Goal: Task Accomplishment & Management: Manage account settings

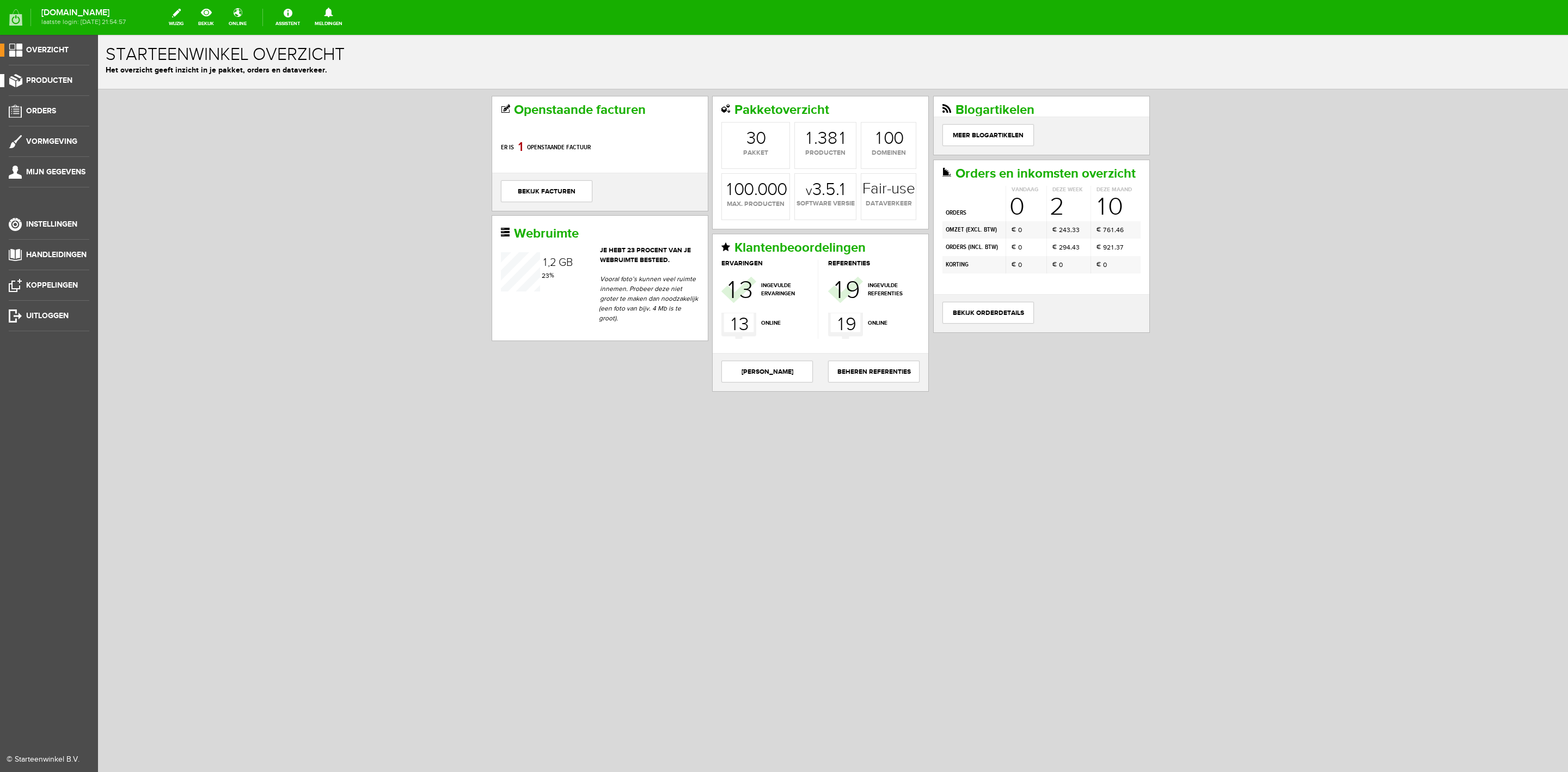
click at [65, 84] on span "Producten" at bounding box center [49, 81] width 46 height 9
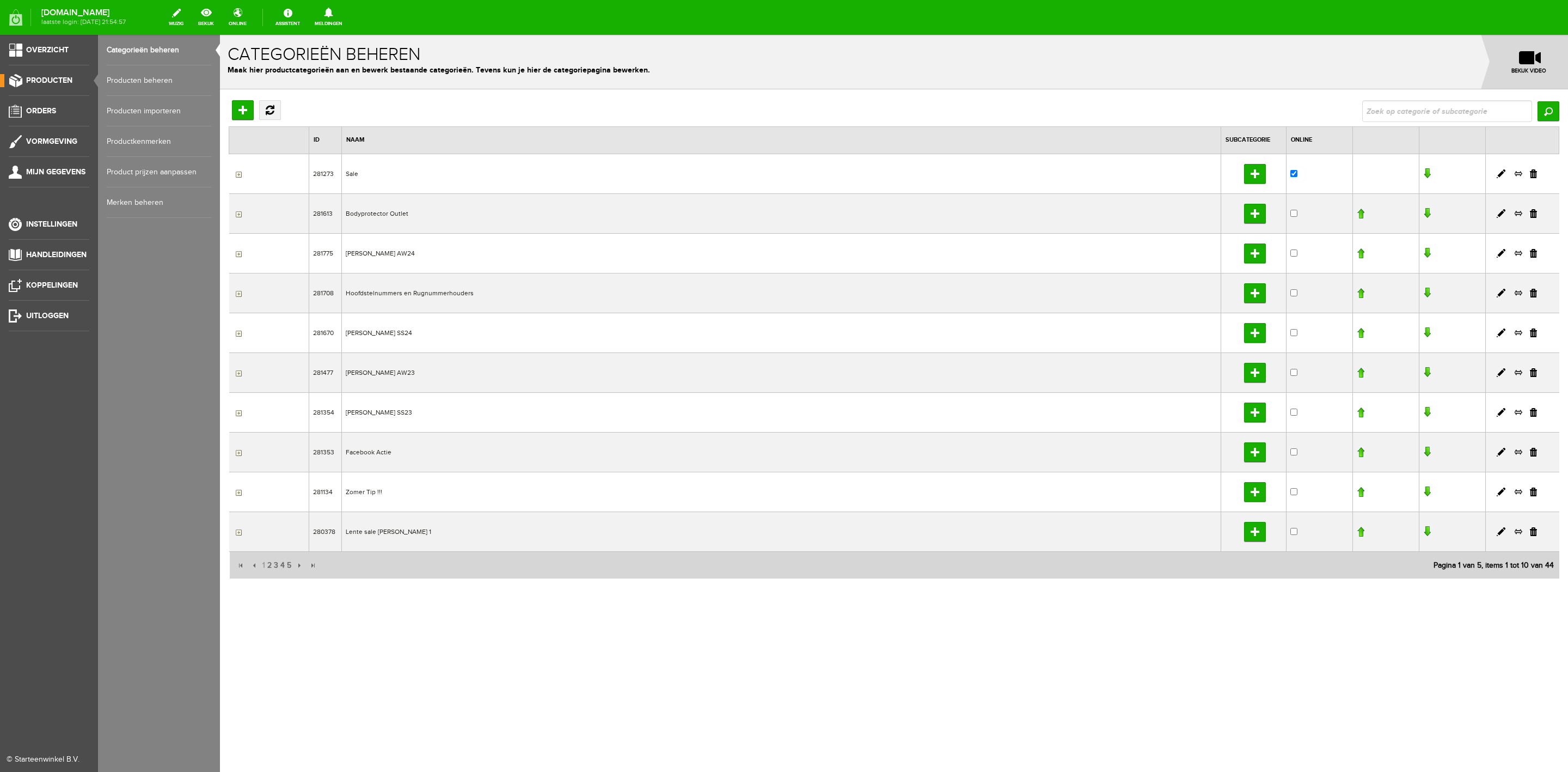
click at [136, 79] on link "Producten beheren" at bounding box center [159, 81] width 105 height 31
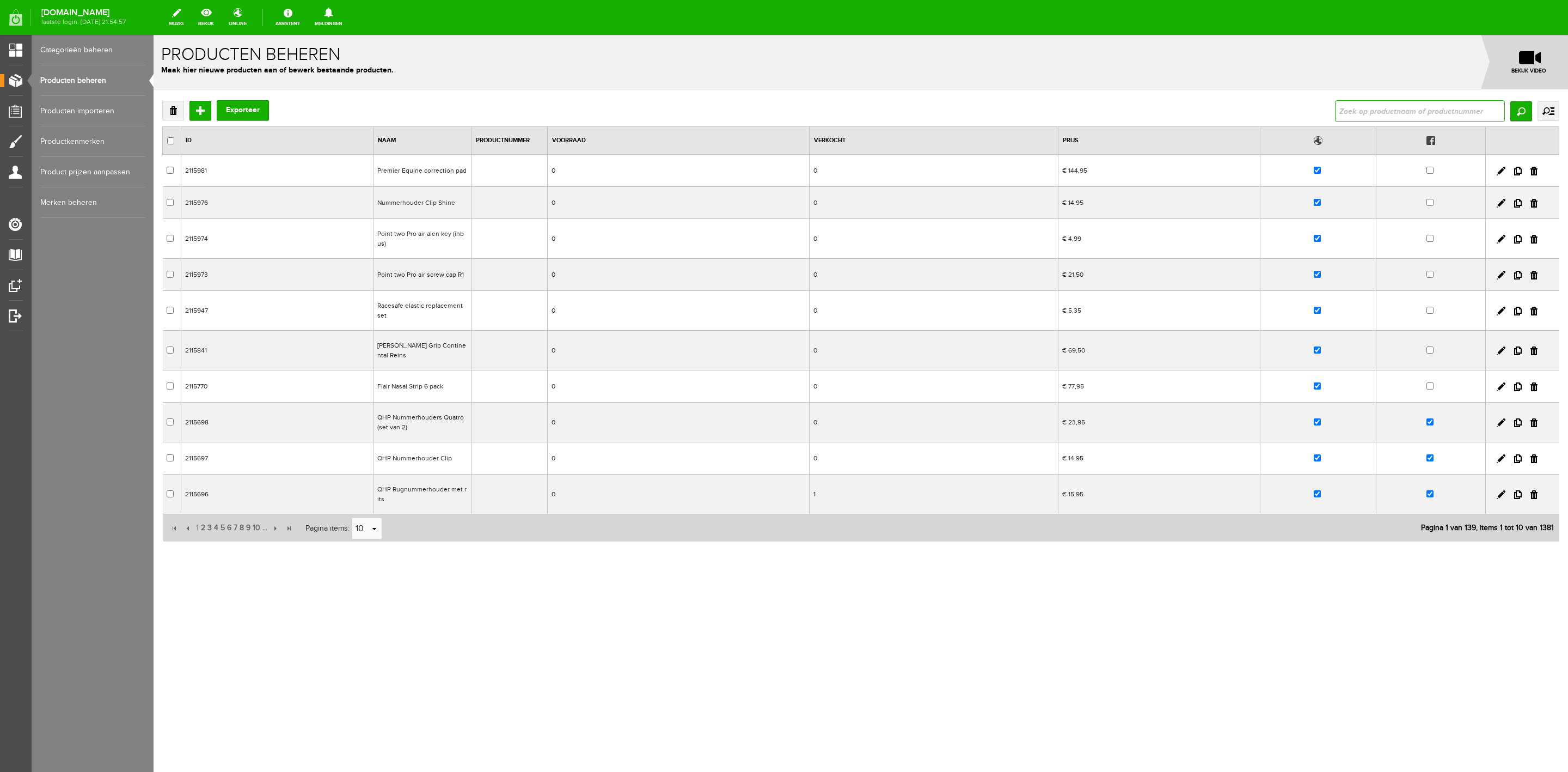
click at [1366, 113] on input "text" at bounding box center [1420, 111] width 170 height 22
type input "[PERSON_NAME]"
click at [202, 517] on span "2" at bounding box center [203, 528] width 7 height 22
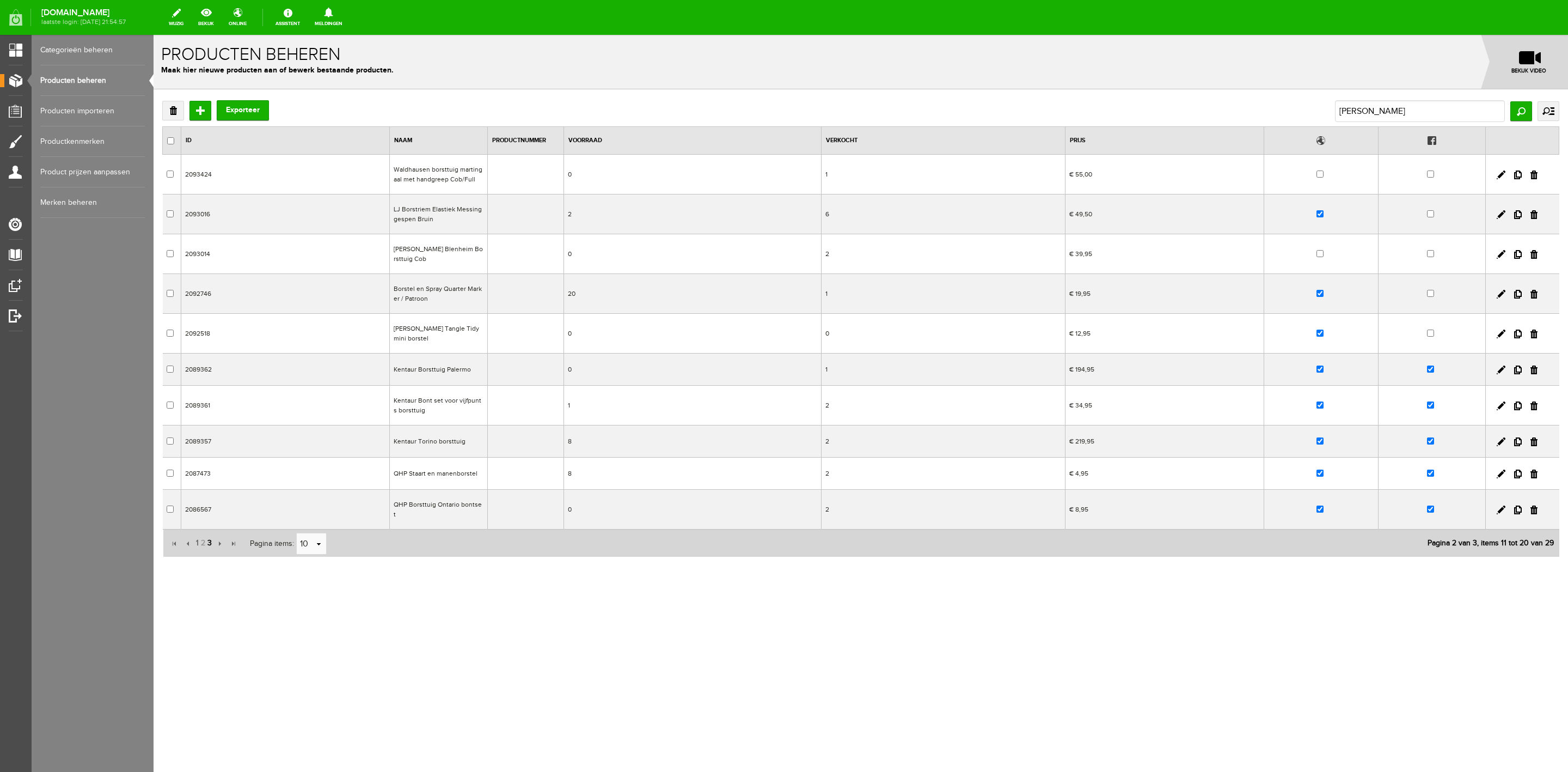
click at [207, 536] on span "3" at bounding box center [209, 543] width 7 height 22
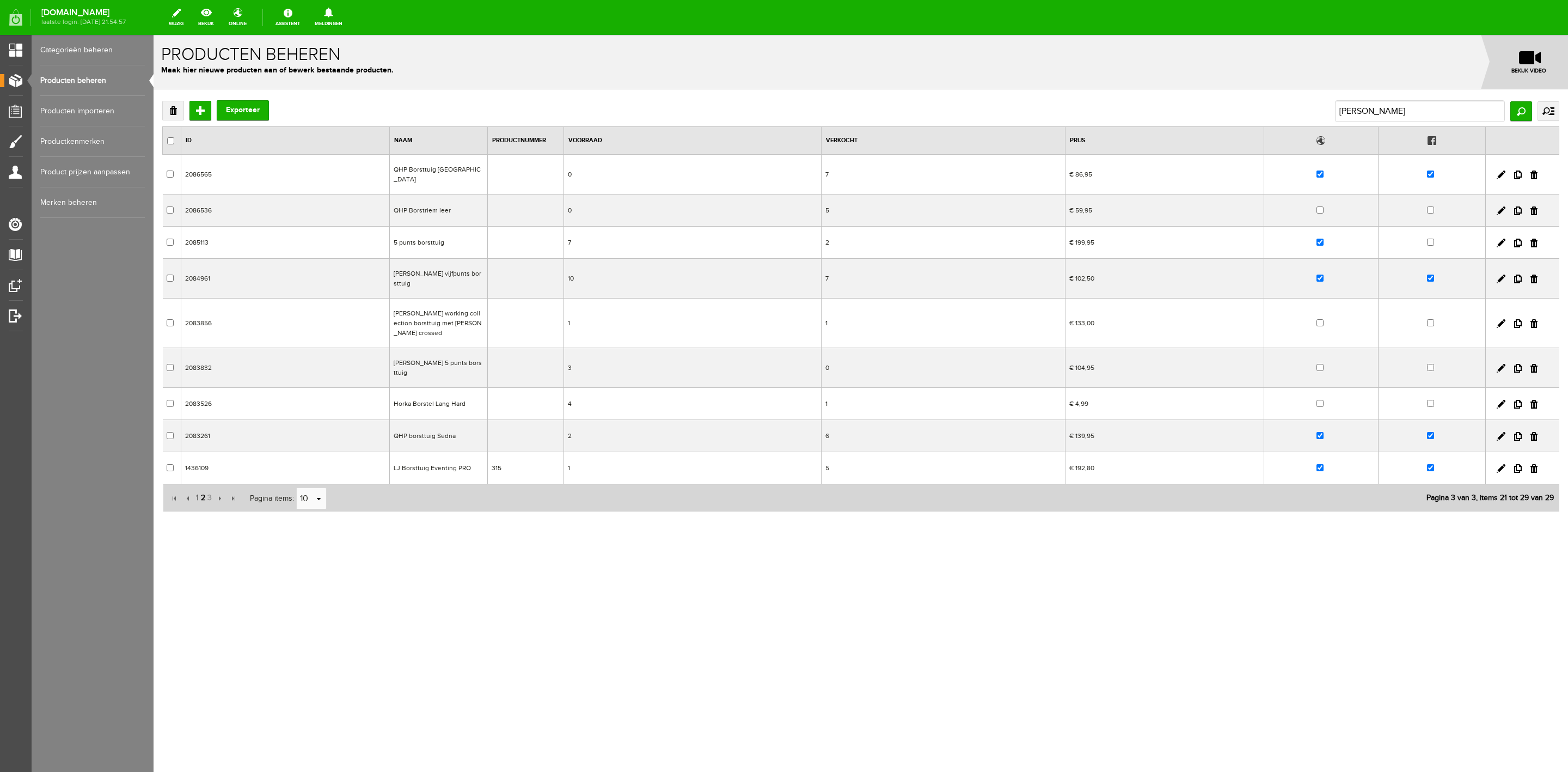
click at [200, 487] on span "2" at bounding box center [203, 498] width 7 height 22
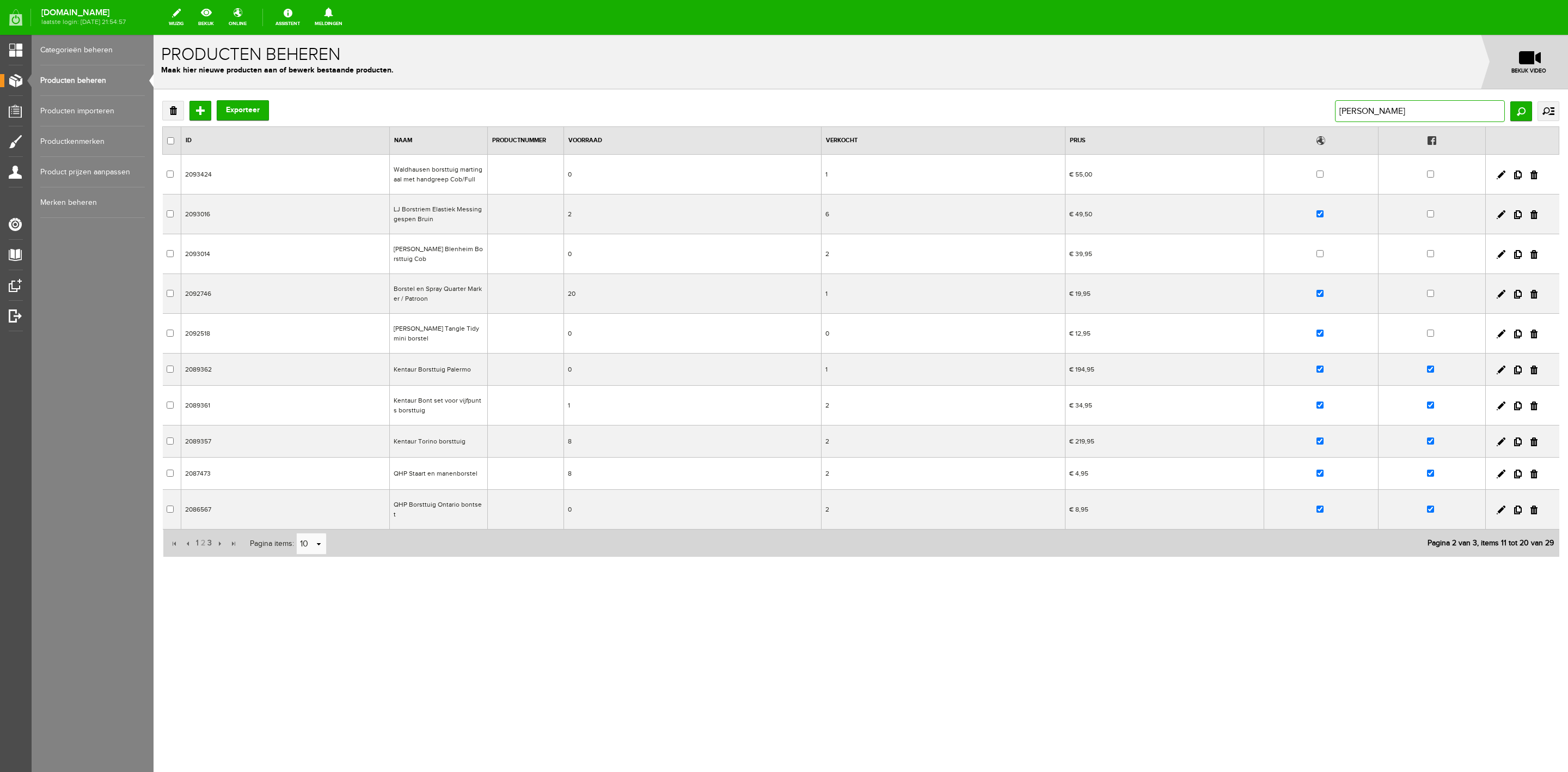
click at [1363, 111] on input "[PERSON_NAME]" at bounding box center [1420, 111] width 170 height 22
type input "borstbescherm"
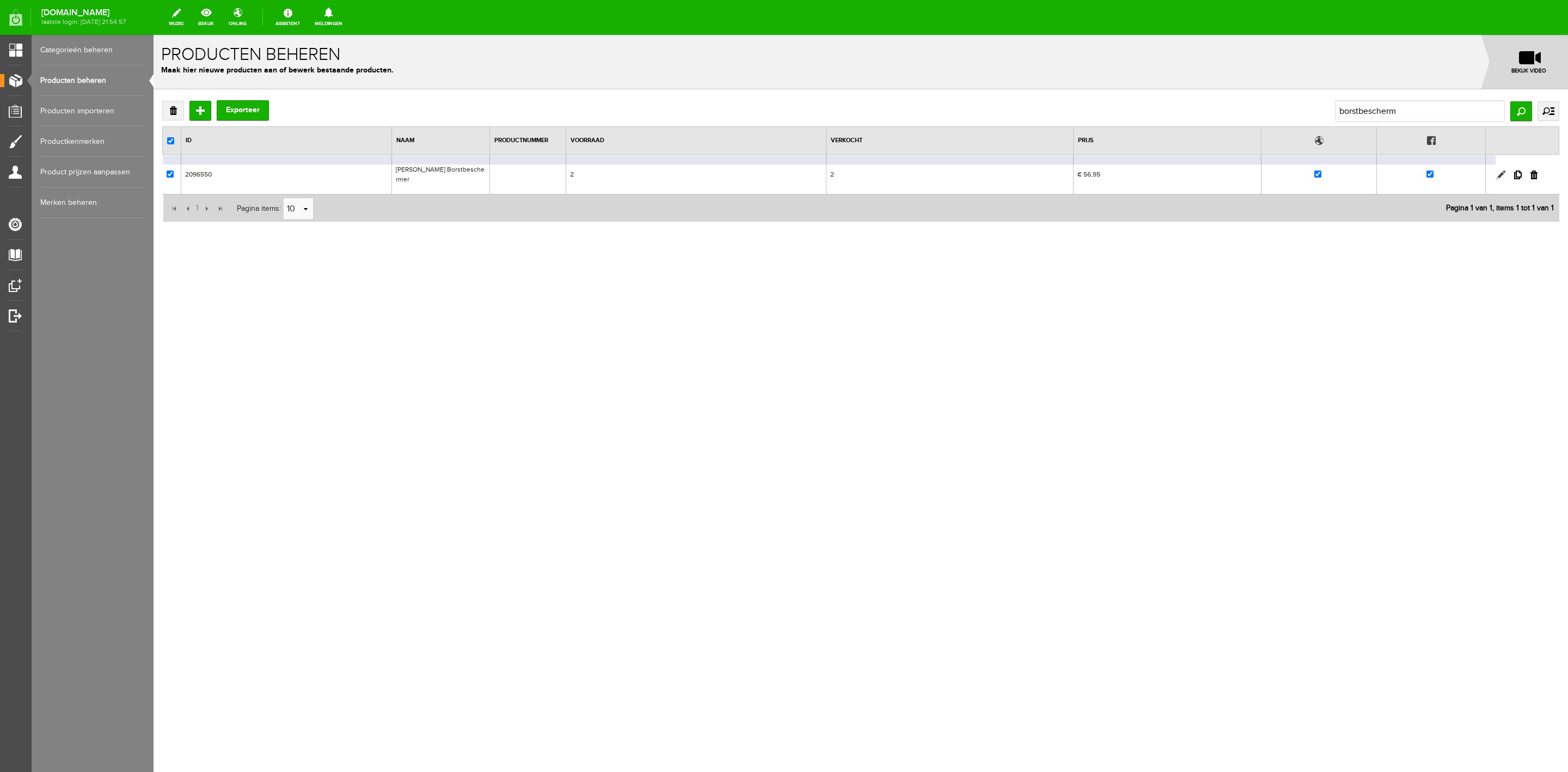
click at [1499, 170] on link at bounding box center [1501, 174] width 9 height 9
checkbox input "true"
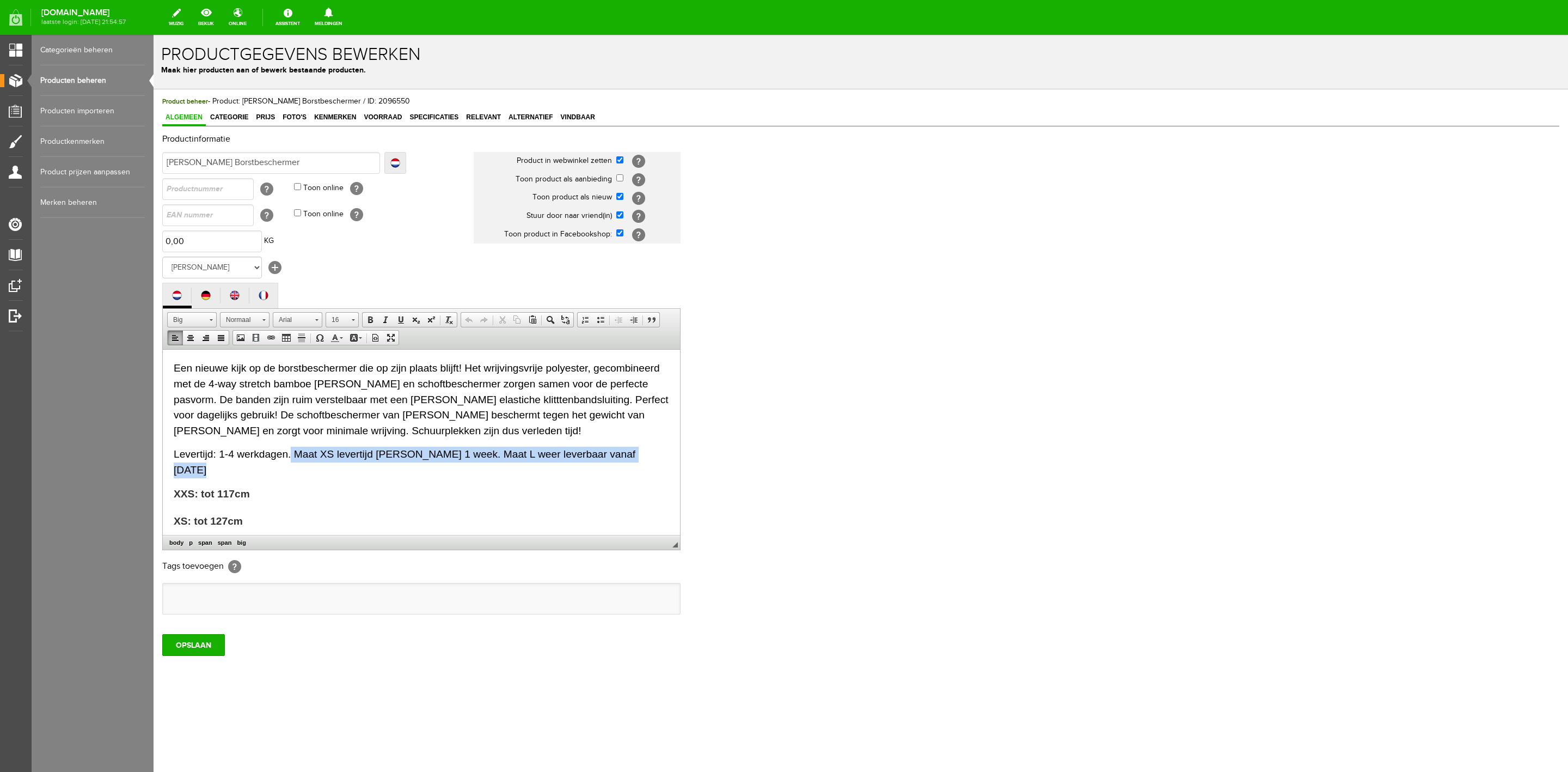
drag, startPoint x: 653, startPoint y: 456, endPoint x: 290, endPoint y: 449, distance: 363.1
click at [290, 449] on p "Levertijd: 1-4 werkdagen. Maat XS levertijd [PERSON_NAME] 1 week. Maat L weer l…" at bounding box center [421, 462] width 495 height 31
click at [218, 651] on input "OPSLAAN" at bounding box center [194, 645] width 63 height 22
